Goal: Task Accomplishment & Management: Use online tool/utility

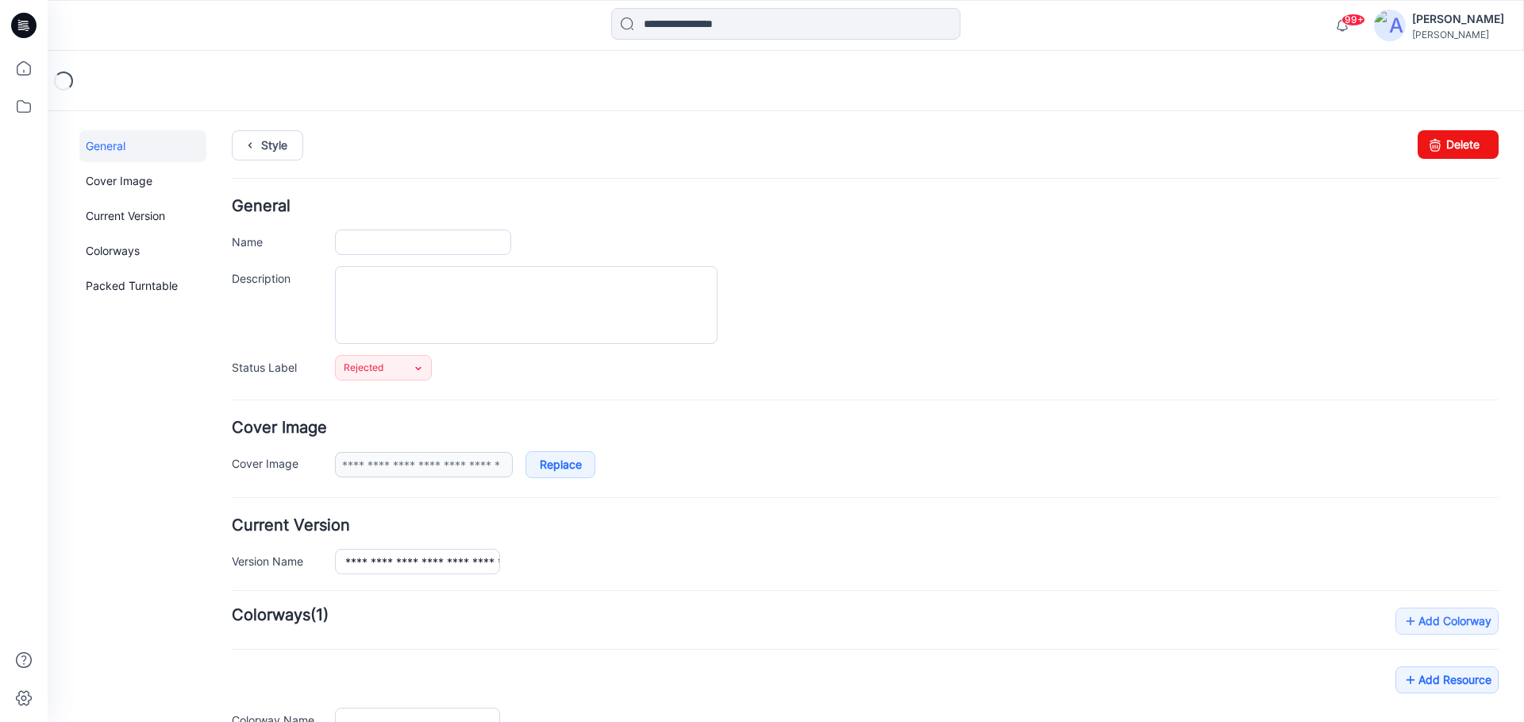
type input "**********"
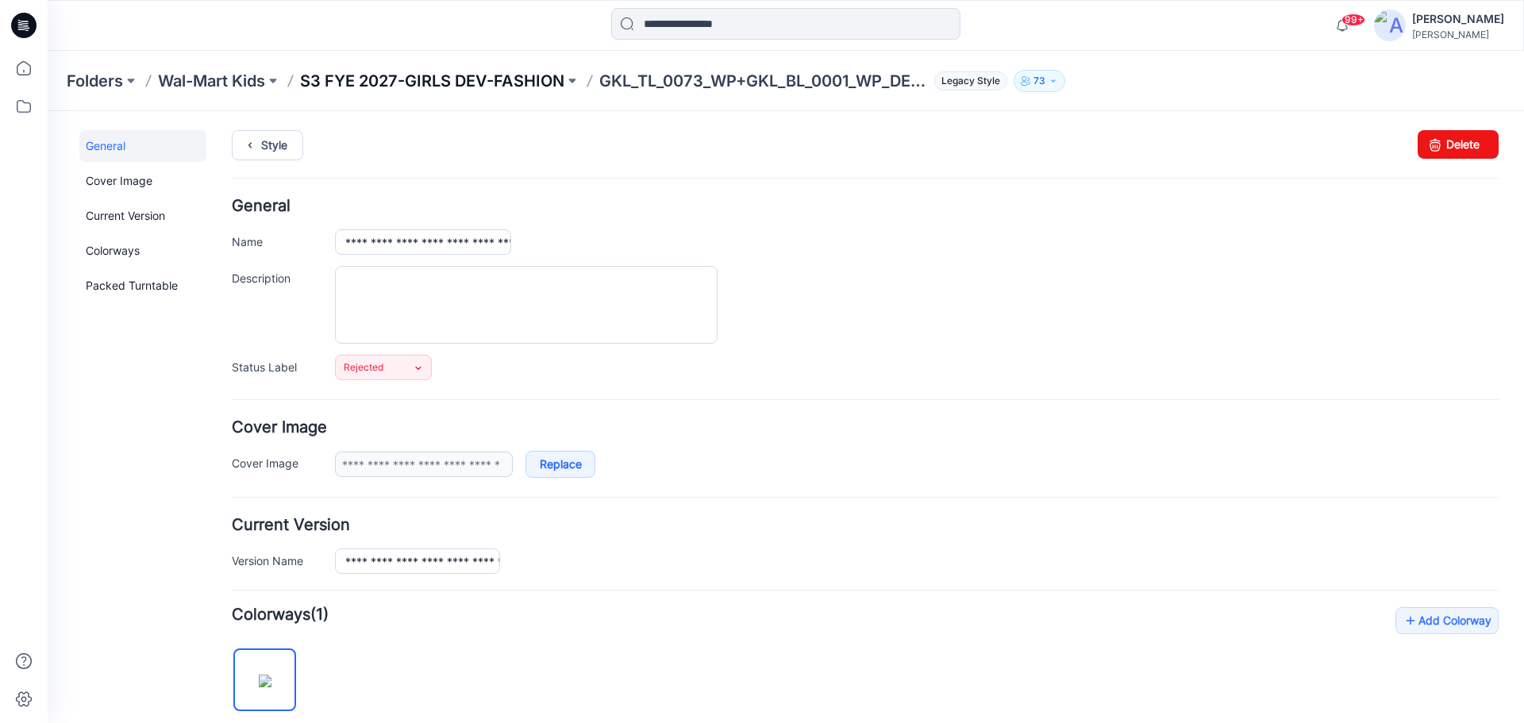
click at [440, 75] on p "S3 FYE 2027-GIRLS DEV-FASHION" at bounding box center [432, 81] width 264 height 22
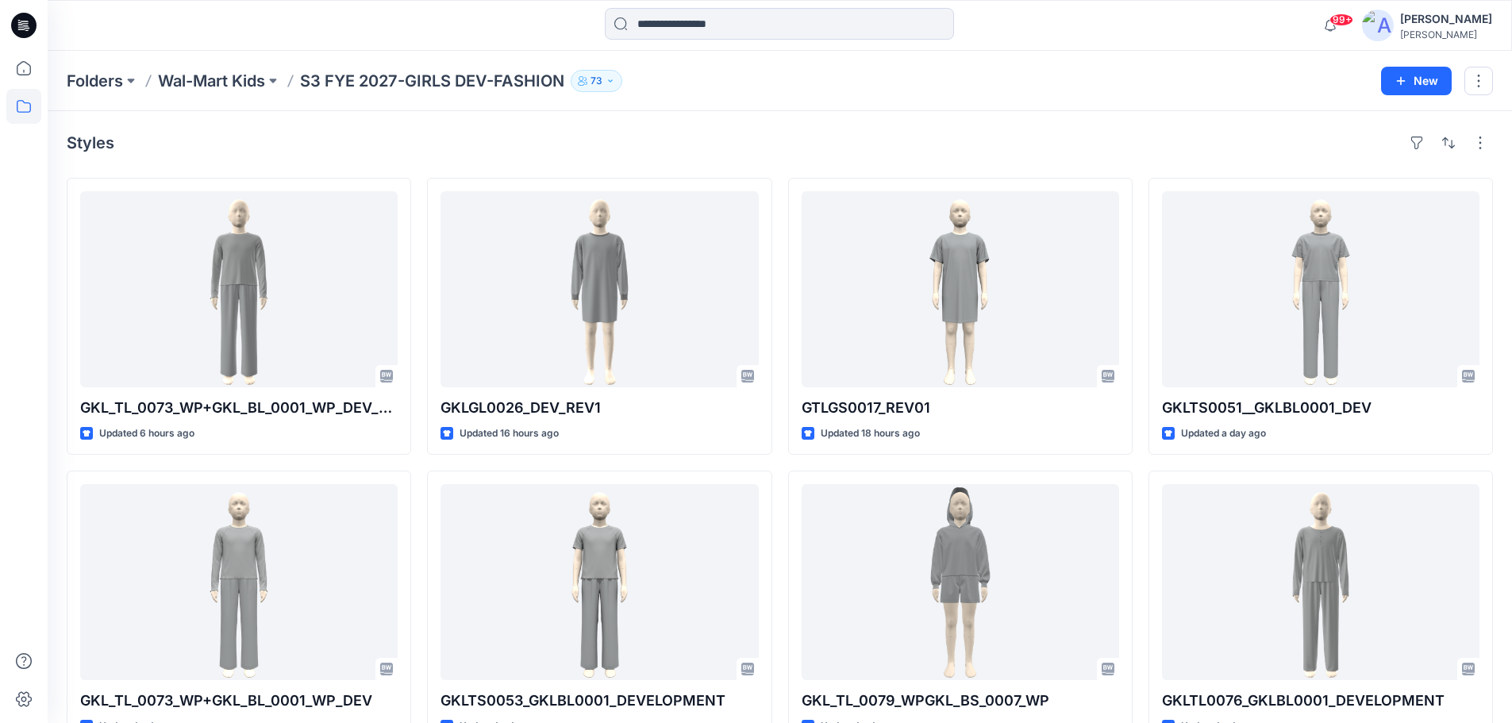
click at [28, 31] on icon at bounding box center [23, 25] width 25 height 25
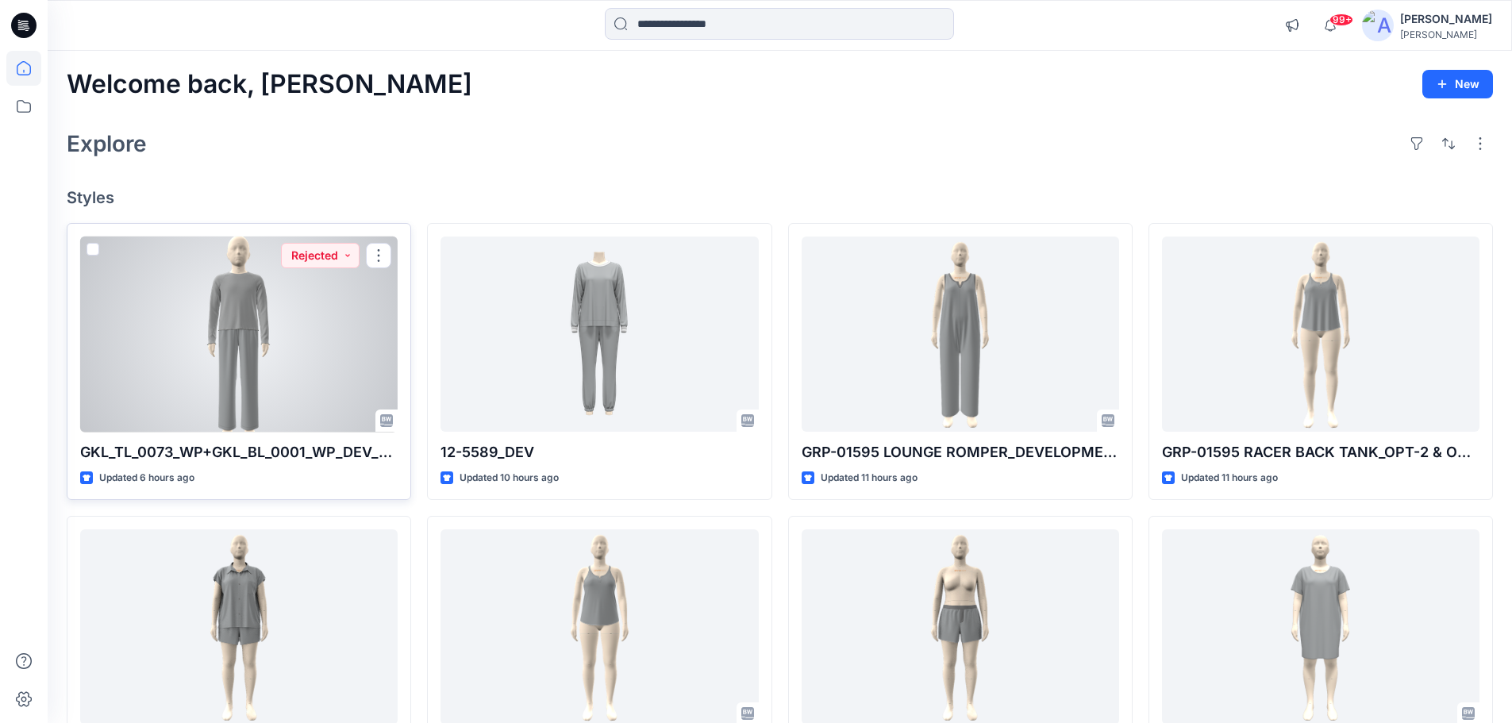
click at [321, 317] on div at bounding box center [238, 335] width 317 height 196
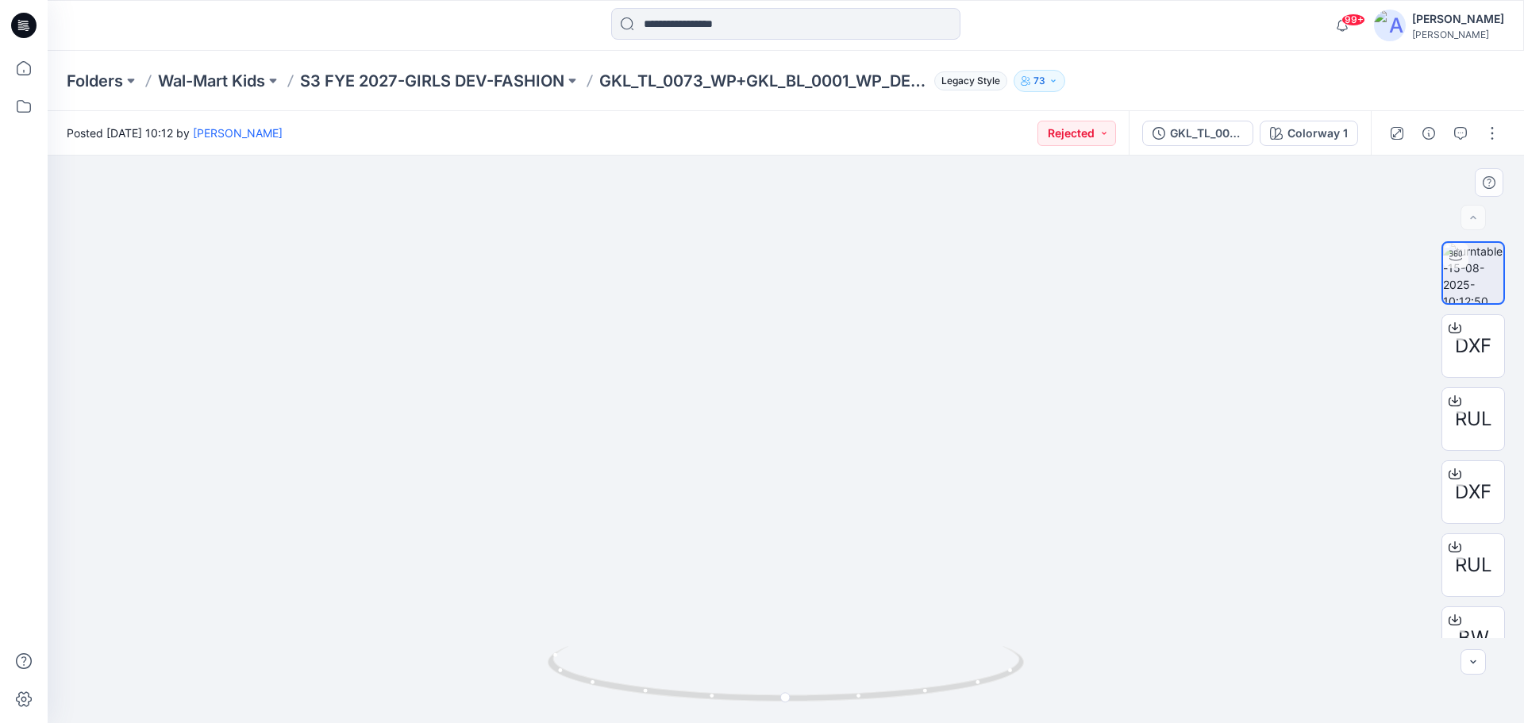
drag, startPoint x: 991, startPoint y: 432, endPoint x: 958, endPoint y: 524, distance: 97.7
drag, startPoint x: 914, startPoint y: 505, endPoint x: 909, endPoint y: 531, distance: 26.6
